Goal: Task Accomplishment & Management: Manage account settings

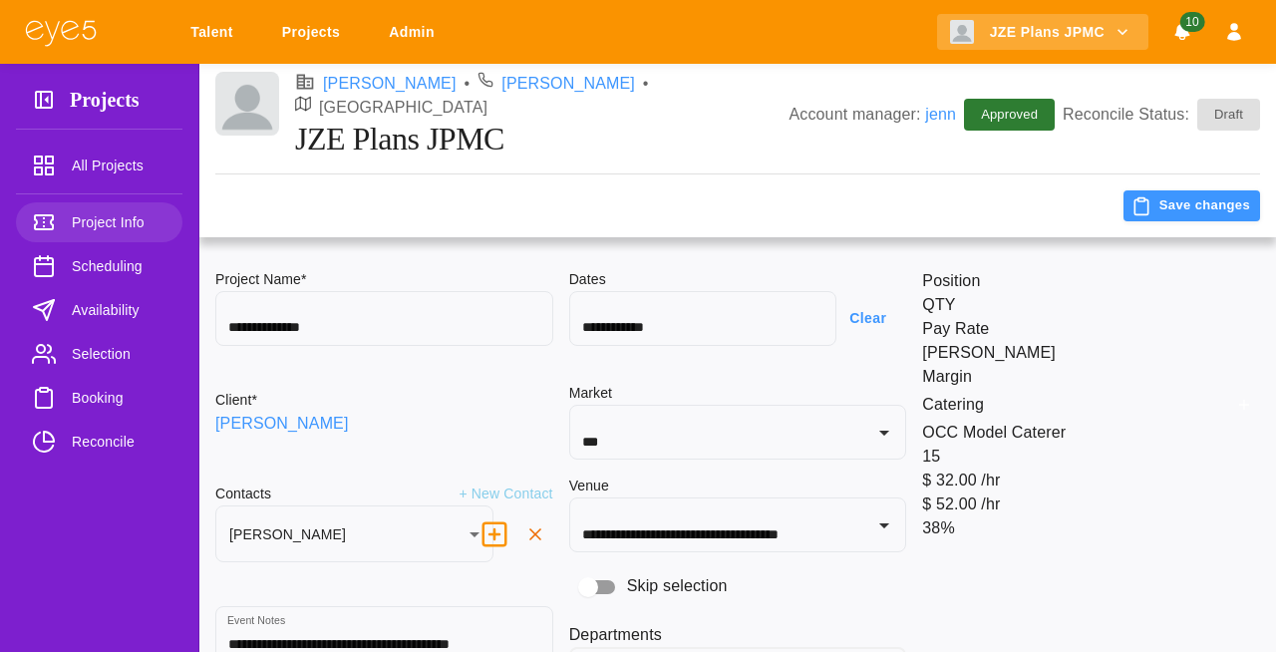
click at [88, 312] on span "Availability" at bounding box center [119, 310] width 95 height 24
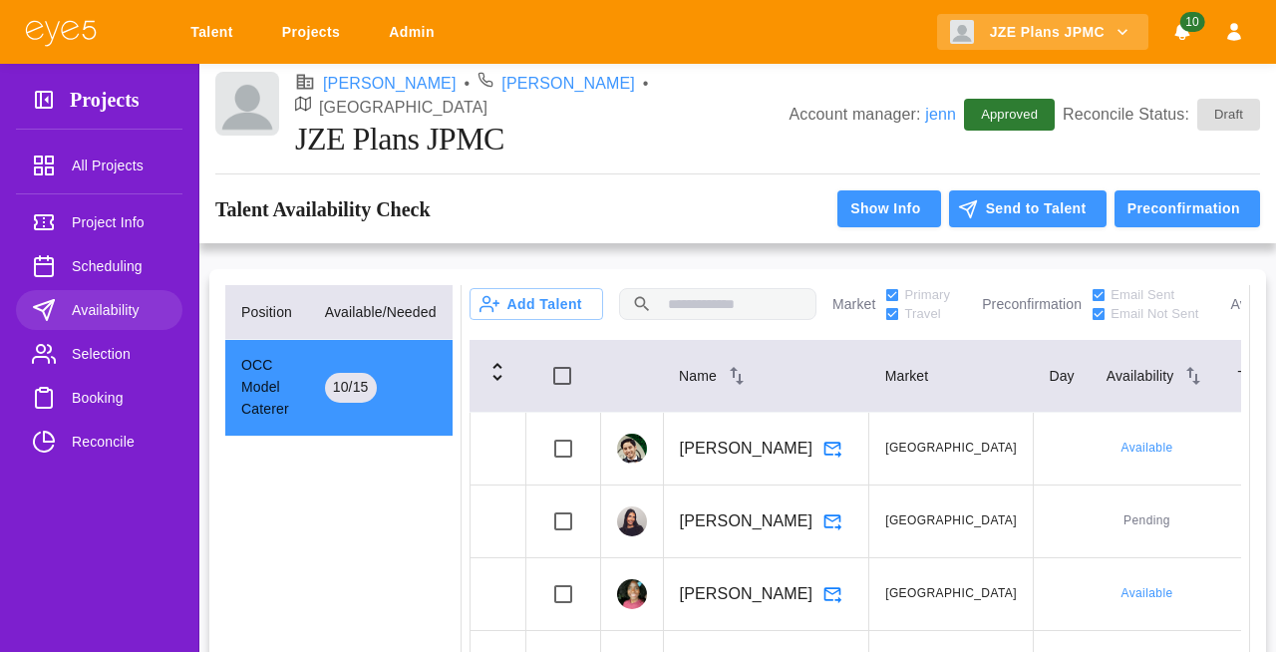
click at [719, 296] on input "text" at bounding box center [738, 304] width 156 height 36
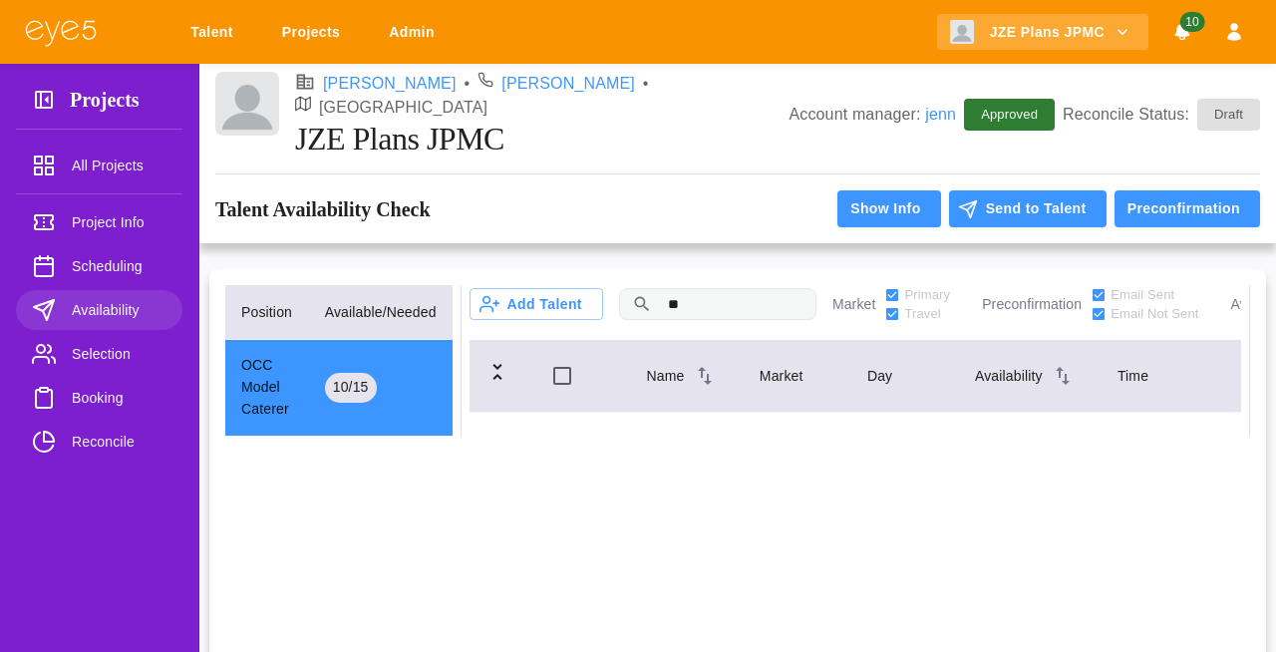
type input "*"
click at [543, 288] on button "Add Talent" at bounding box center [537, 304] width 134 height 32
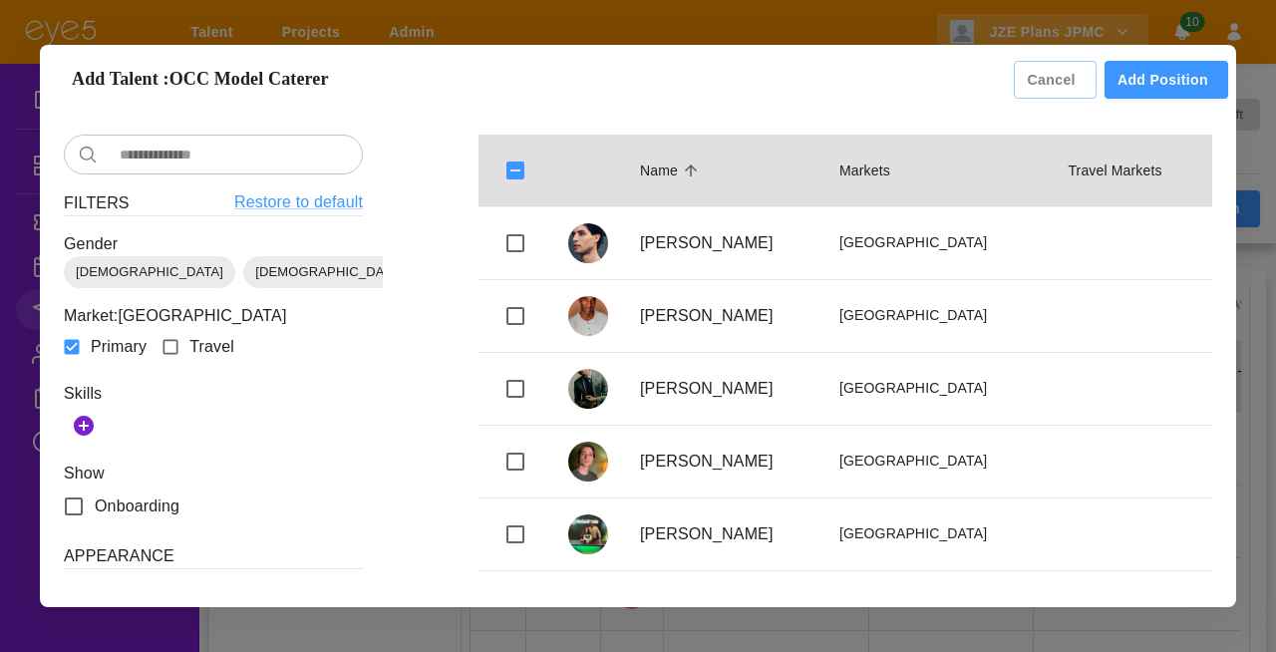
click at [265, 175] on div "​ ​ Filters Restore to default Gender [DEMOGRAPHIC_DATA] [DEMOGRAPHIC_DATA] [DE…" at bounding box center [213, 594] width 299 height 918
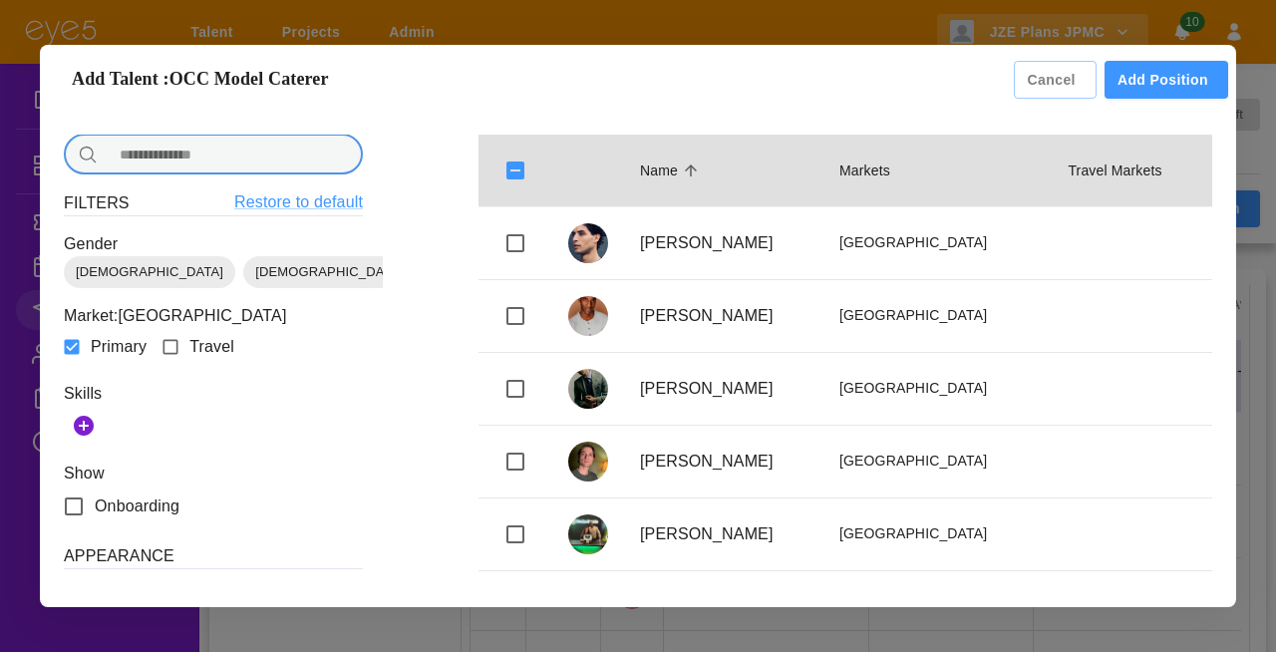
click at [262, 152] on input "text" at bounding box center [234, 155] width 257 height 40
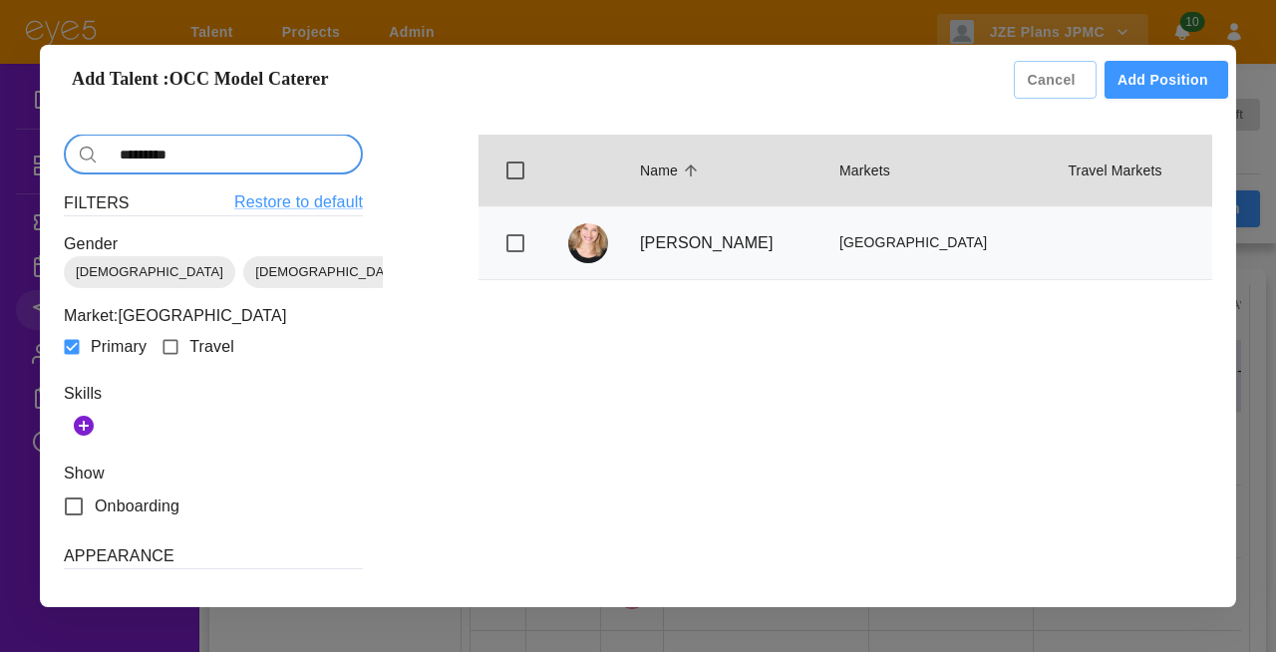
type input "*********"
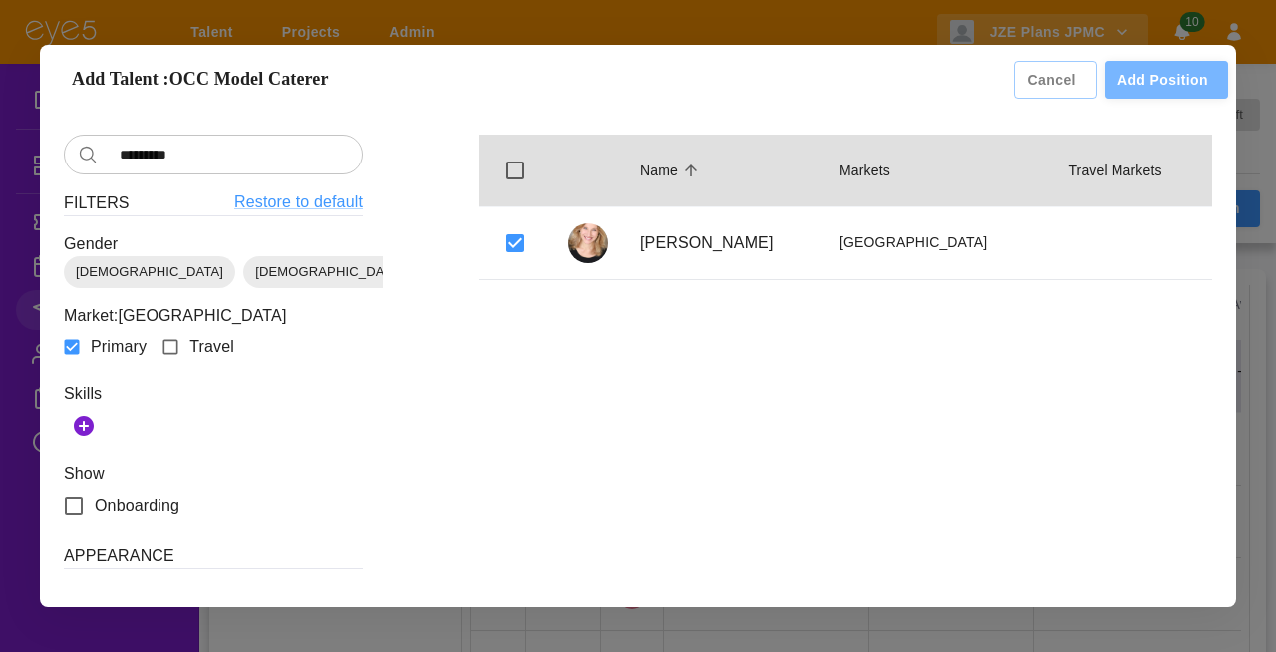
click at [1178, 66] on button "Add Position" at bounding box center [1167, 80] width 124 height 39
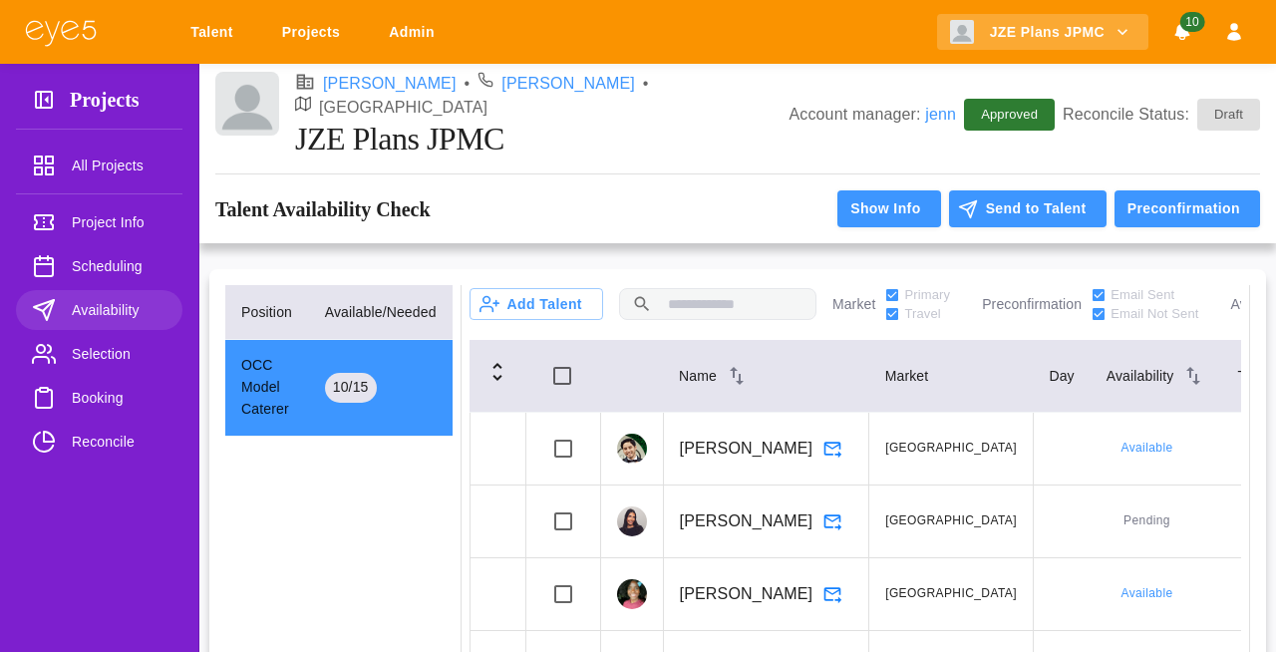
click at [670, 286] on input "text" at bounding box center [738, 304] width 156 height 36
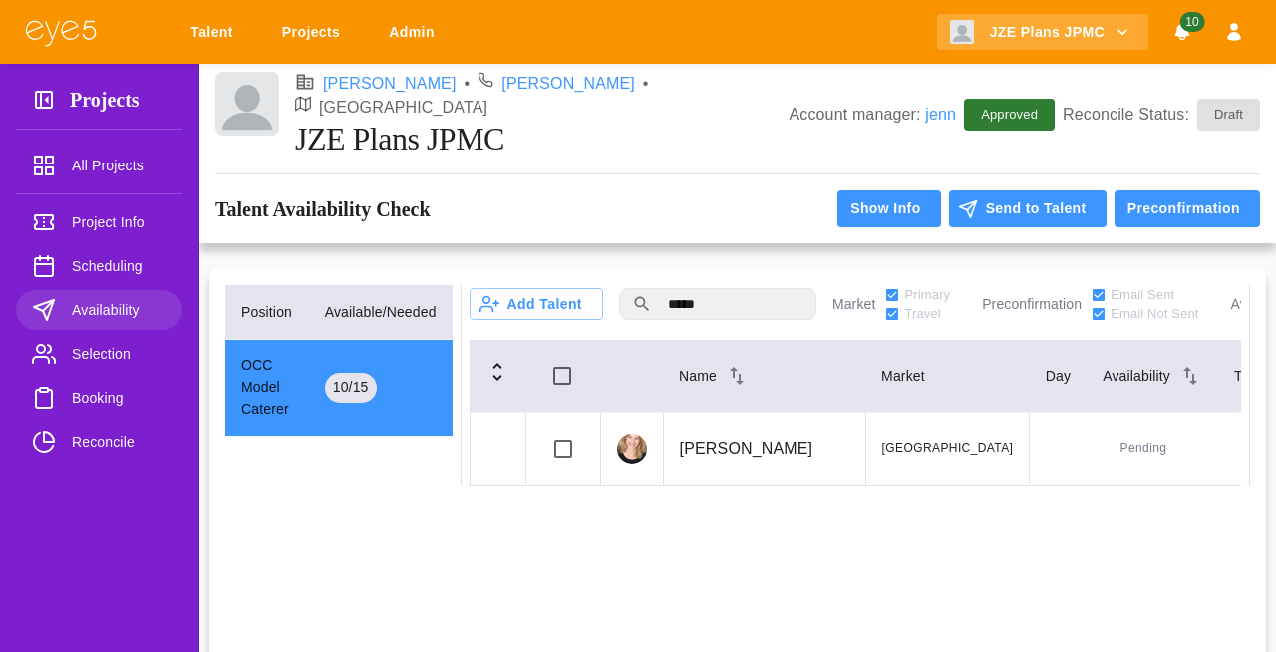
type input "*****"
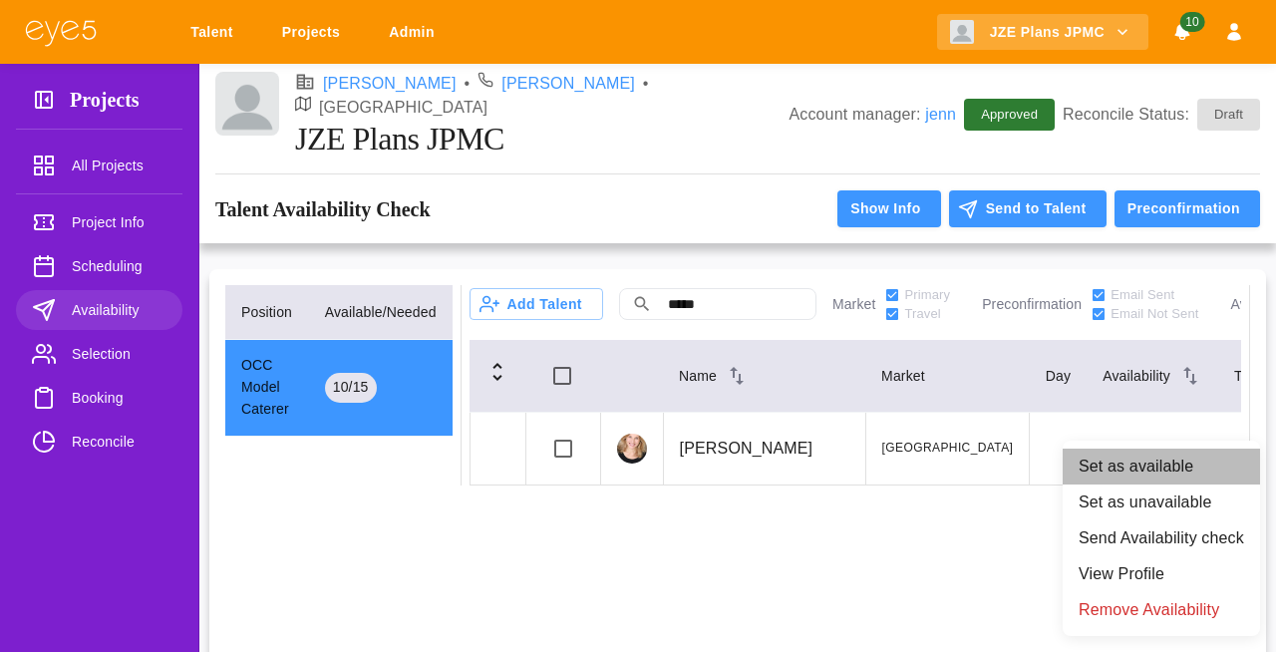
click at [1178, 470] on li "Set as available" at bounding box center [1161, 467] width 197 height 36
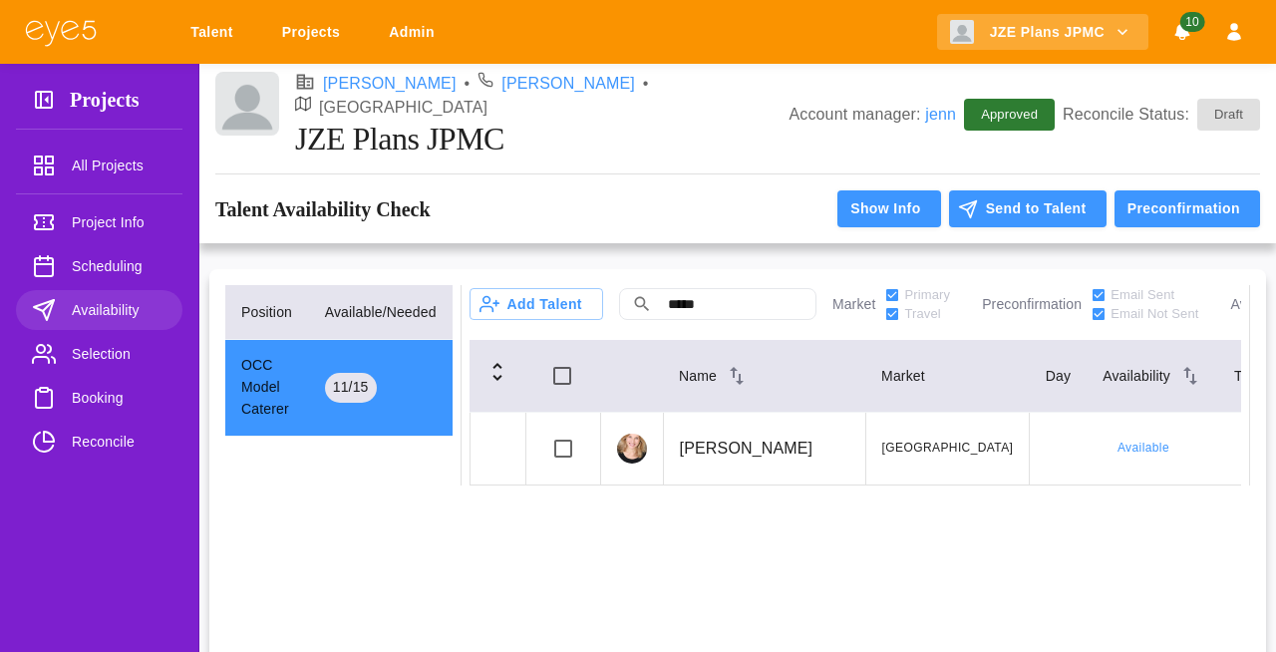
scroll to position [0, 141]
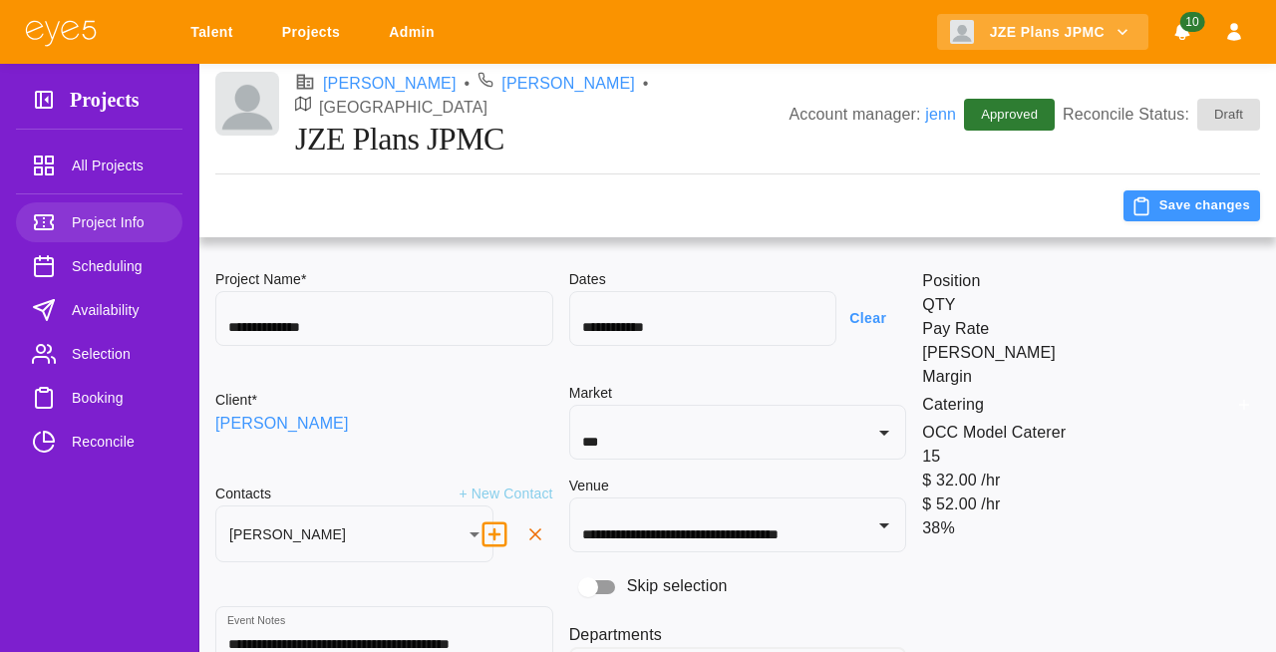
click at [48, 95] on icon at bounding box center [44, 100] width 24 height 24
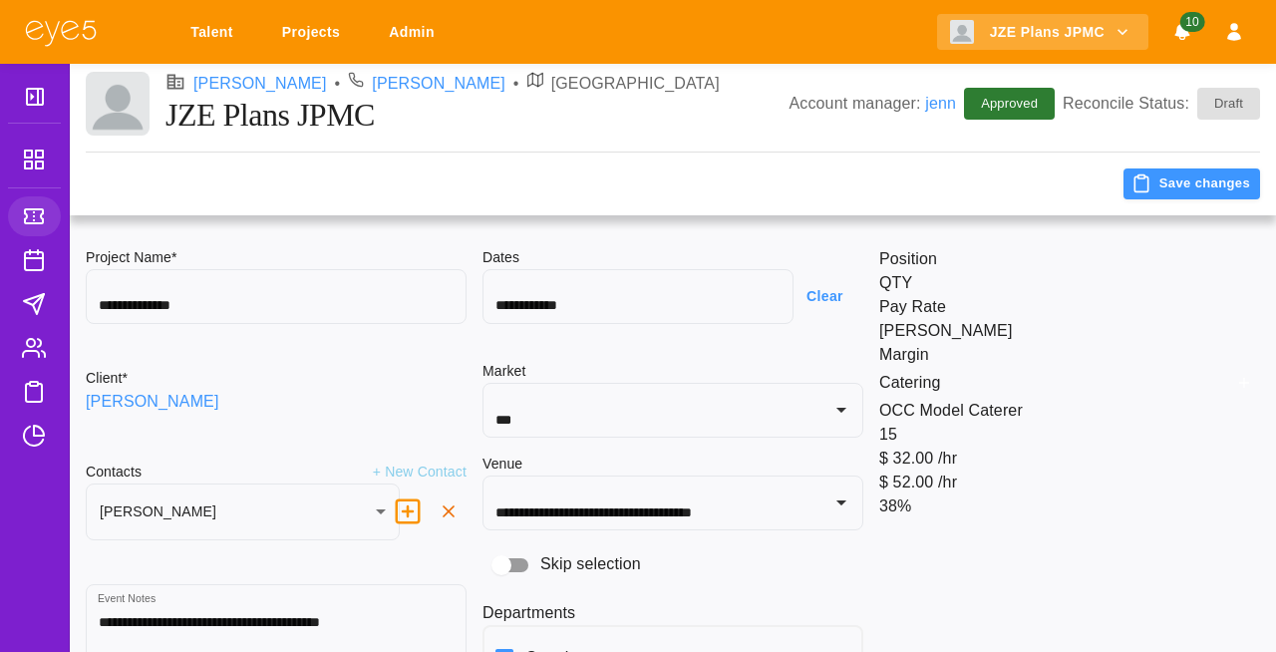
click at [27, 263] on icon at bounding box center [34, 260] width 24 height 24
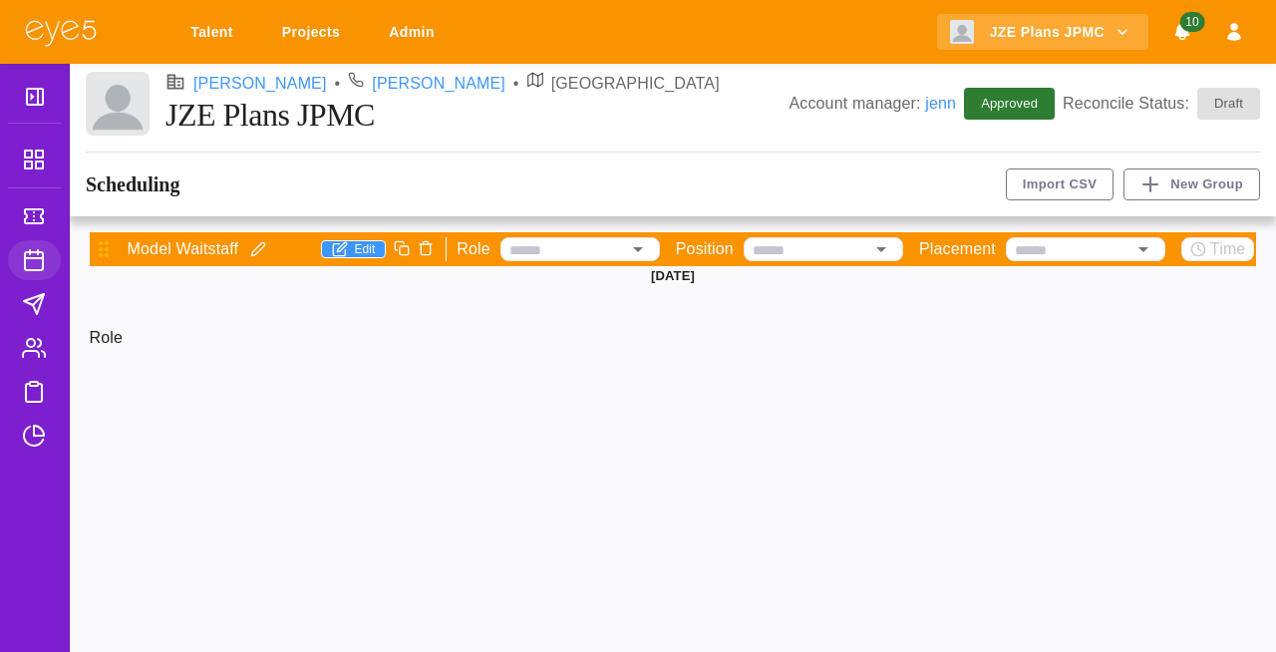
click at [38, 313] on icon at bounding box center [34, 304] width 24 height 24
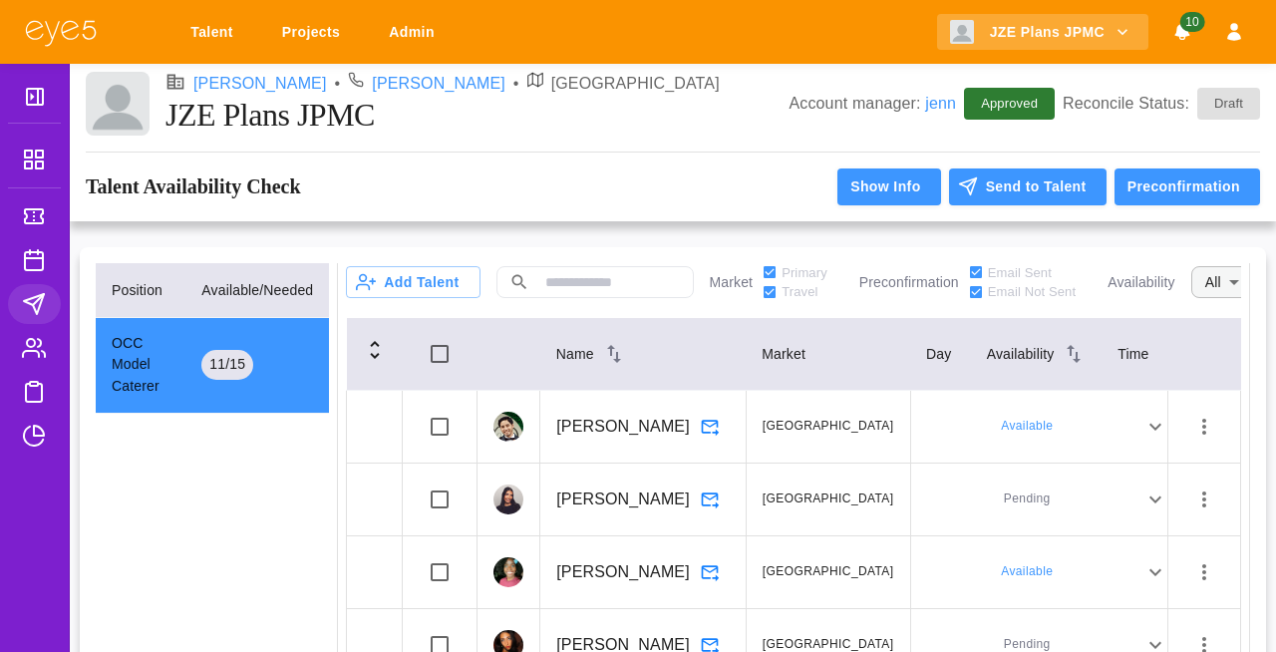
click at [1217, 291] on body "Talent Projects Admin JZE Plans JPMC 10 [PERSON_NAME] • [PERSON_NAME] • NYC JZE…" at bounding box center [638, 356] width 1276 height 713
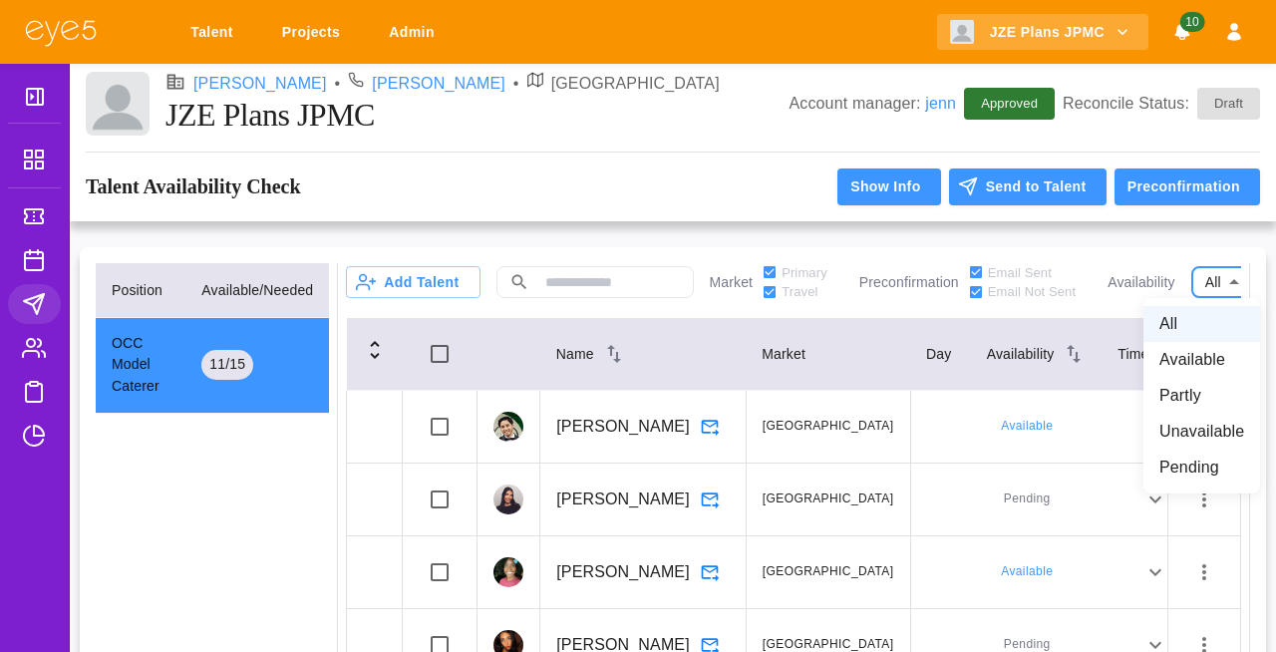
click at [1210, 351] on li "Available" at bounding box center [1202, 360] width 117 height 36
type input "*********"
